Goal: Check status: Verify the current state of an ongoing process or item

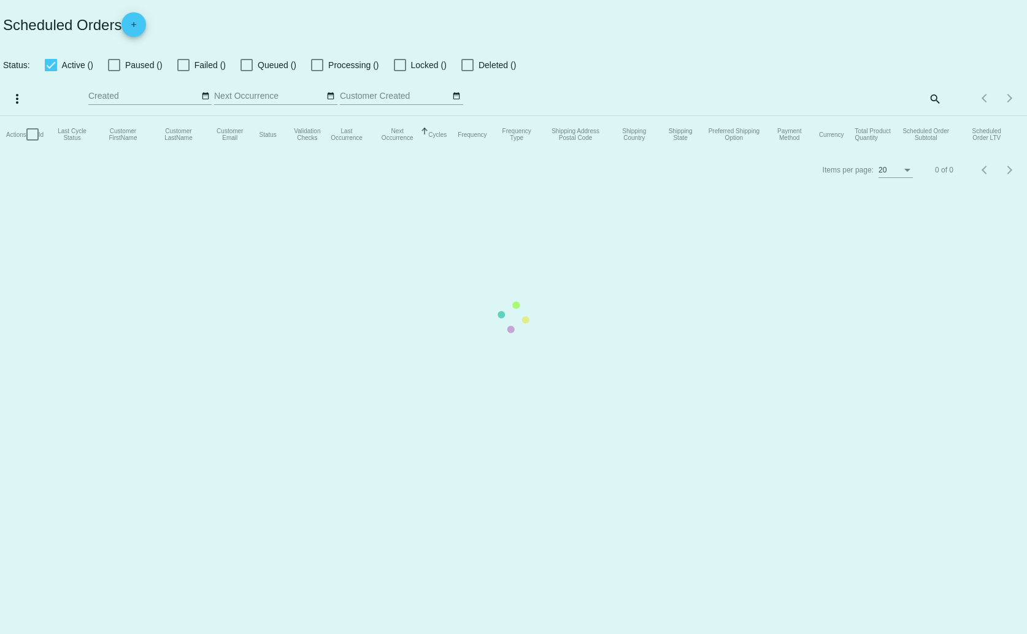
checkbox input "true"
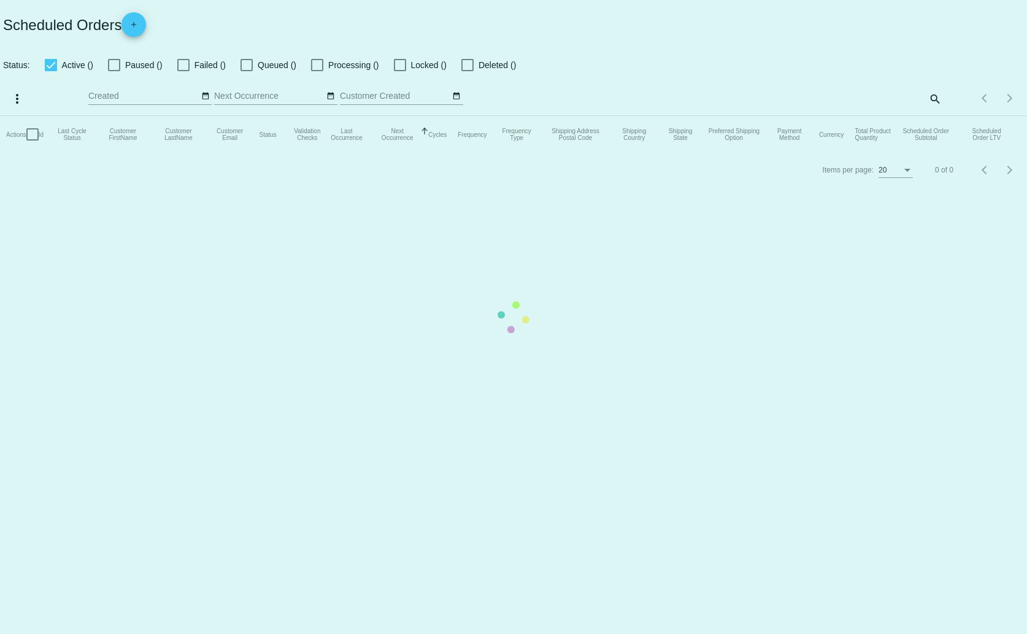
checkbox input "true"
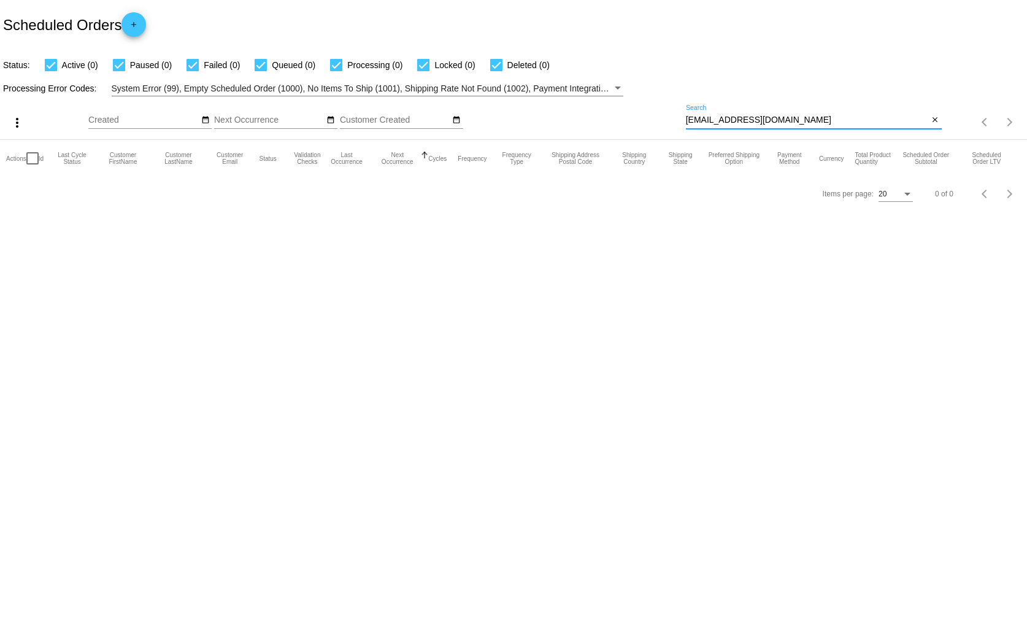
click at [740, 121] on input "[EMAIL_ADDRESS][DOMAIN_NAME]" at bounding box center [807, 120] width 243 height 10
paste input "[EMAIL_ADDRESS]"
type input "[EMAIL_ADDRESS][DOMAIN_NAME]"
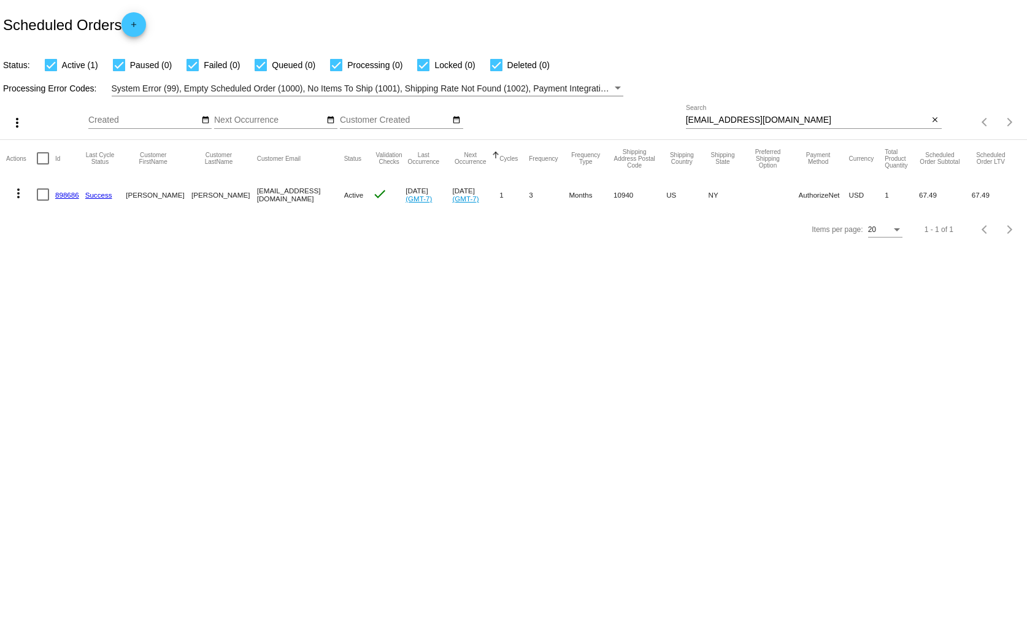
drag, startPoint x: 54, startPoint y: 195, endPoint x: 79, endPoint y: 192, distance: 25.3
click at [79, 192] on mat-row "more_vert 898686 Success [PERSON_NAME][GEOGRAPHIC_DATA] [EMAIL_ADDRESS][DOMAIN_…" at bounding box center [513, 195] width 1015 height 36
copy mat-row "898686"
